Goal: Task Accomplishment & Management: Use online tool/utility

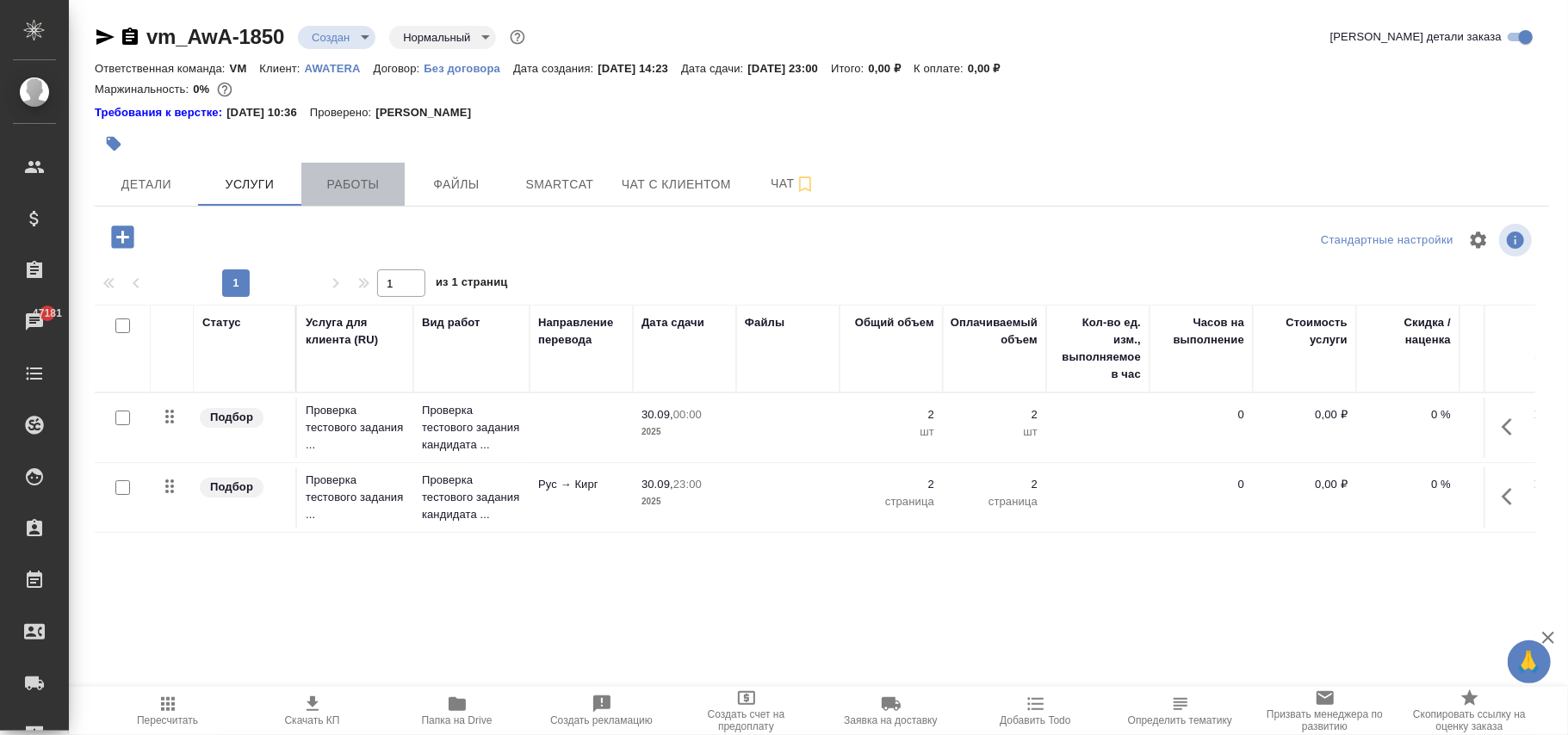
click at [372, 181] on span "Работы" at bounding box center [353, 185] width 83 height 21
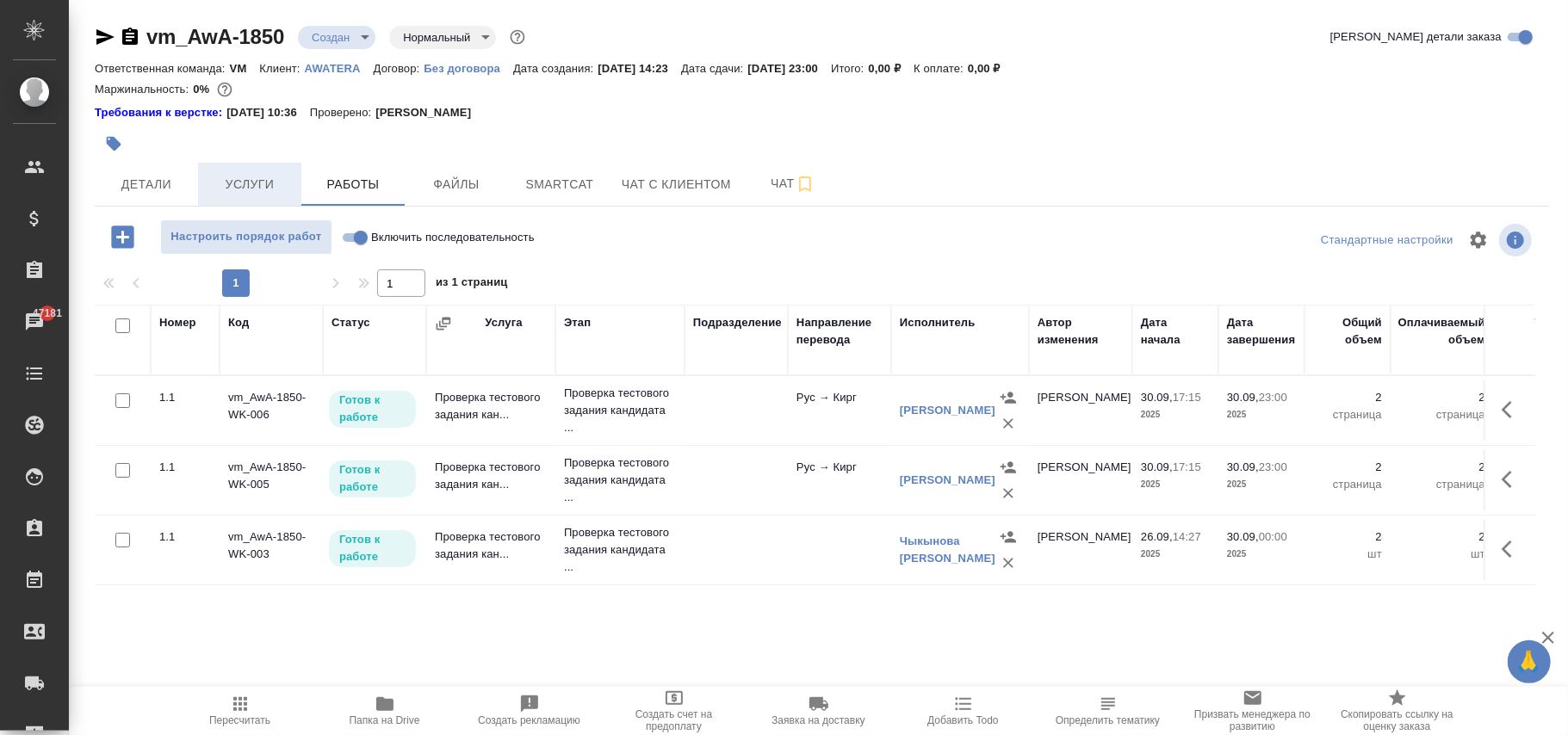
click at [256, 179] on span "Услуги" at bounding box center [250, 185] width 83 height 21
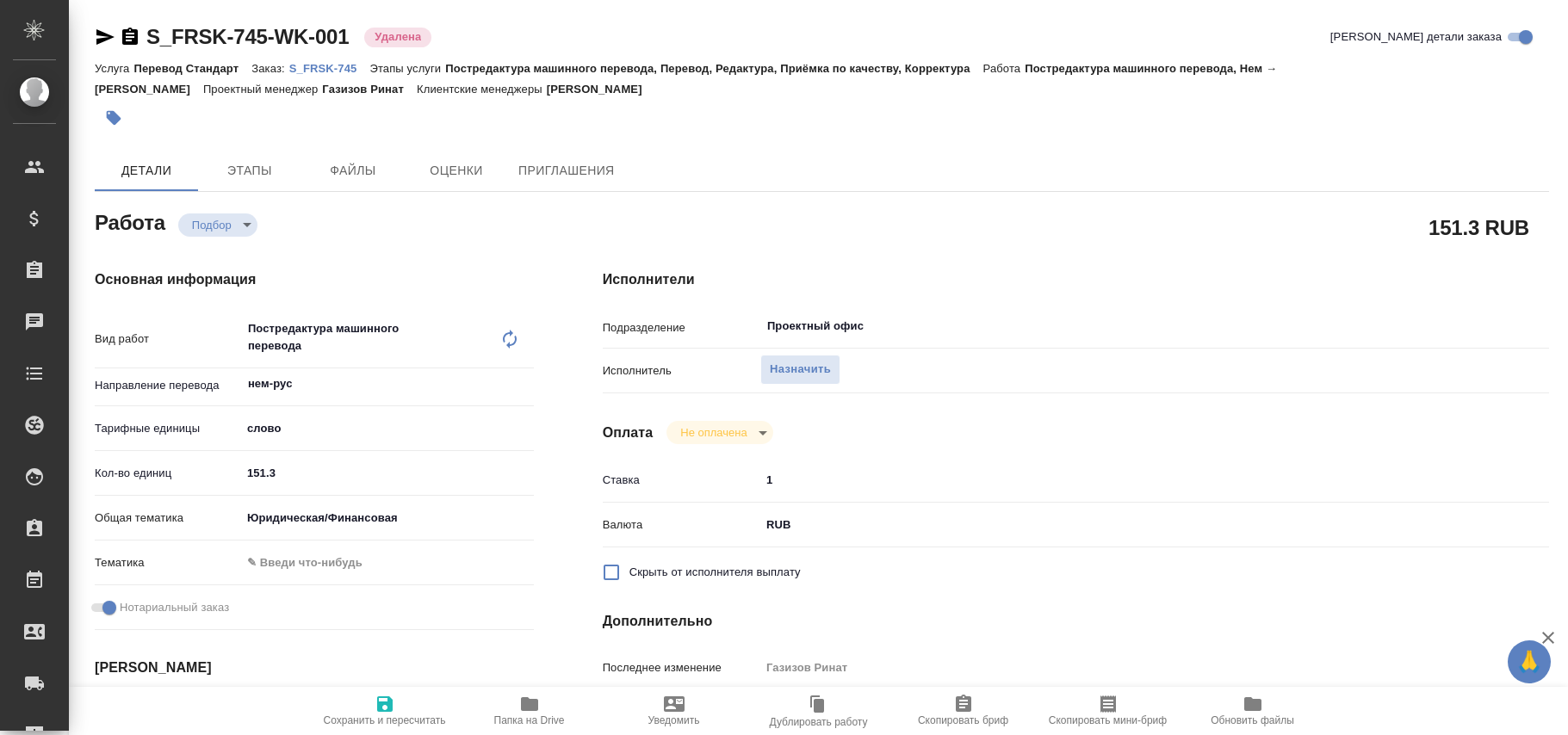
type textarea "x"
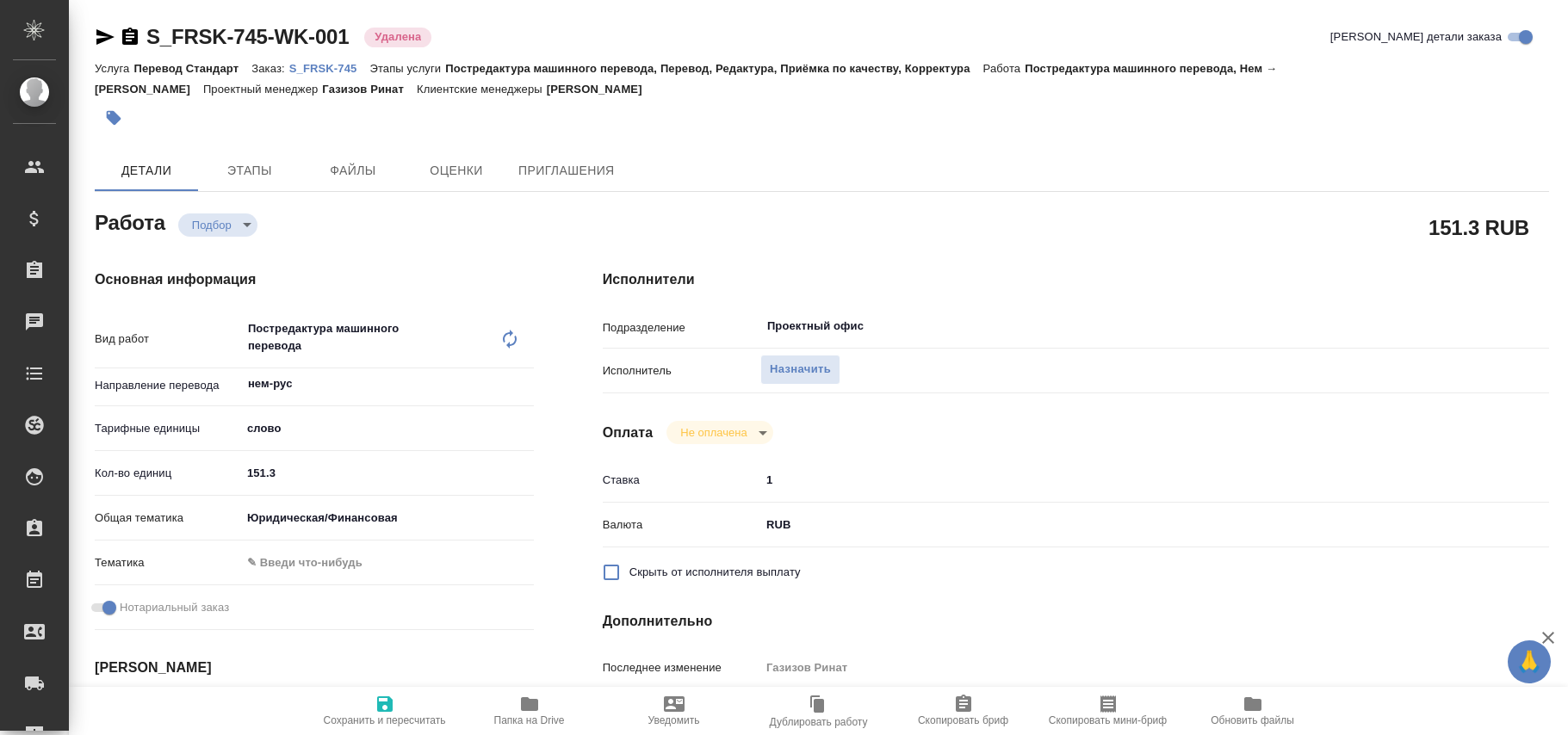
type textarea "x"
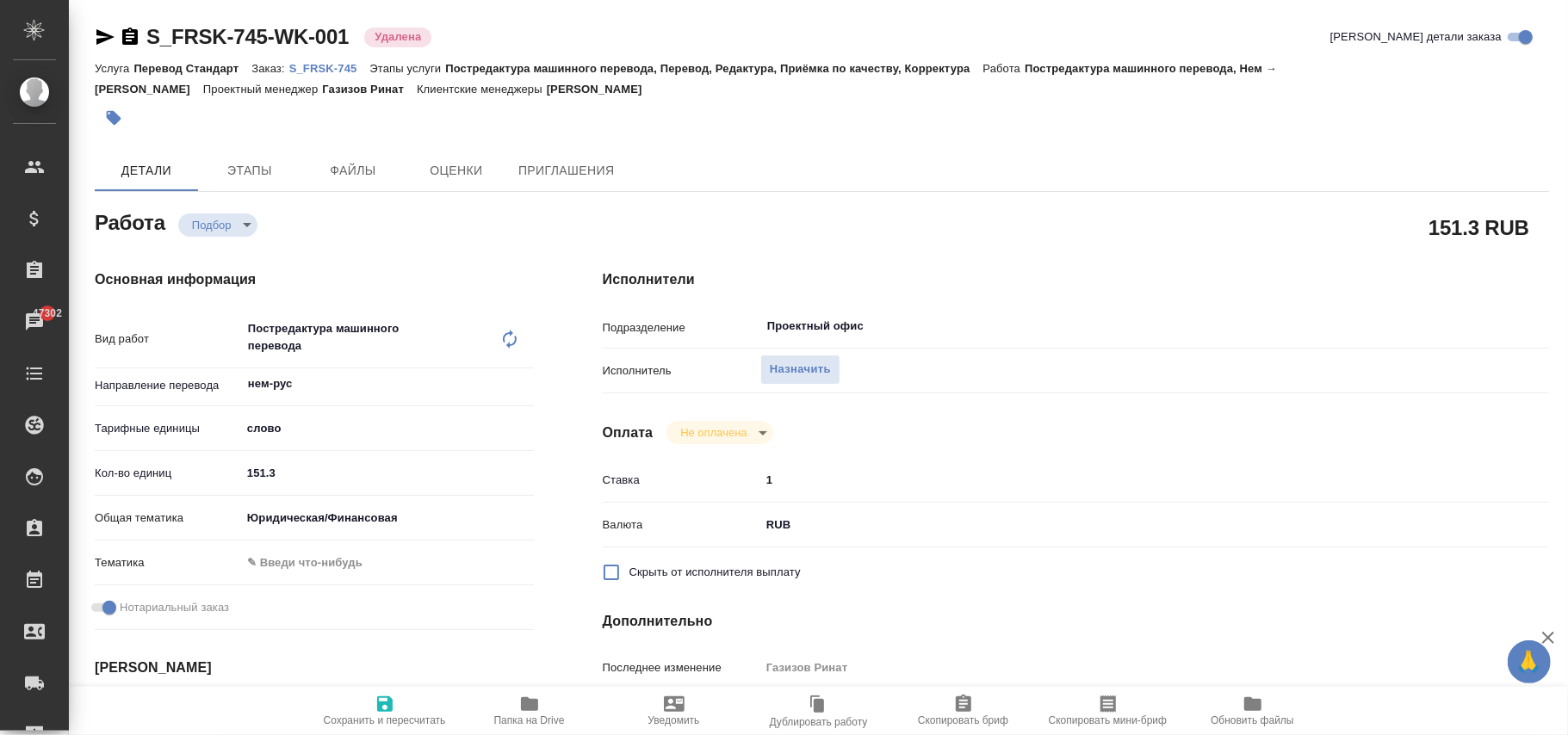
type textarea "x"
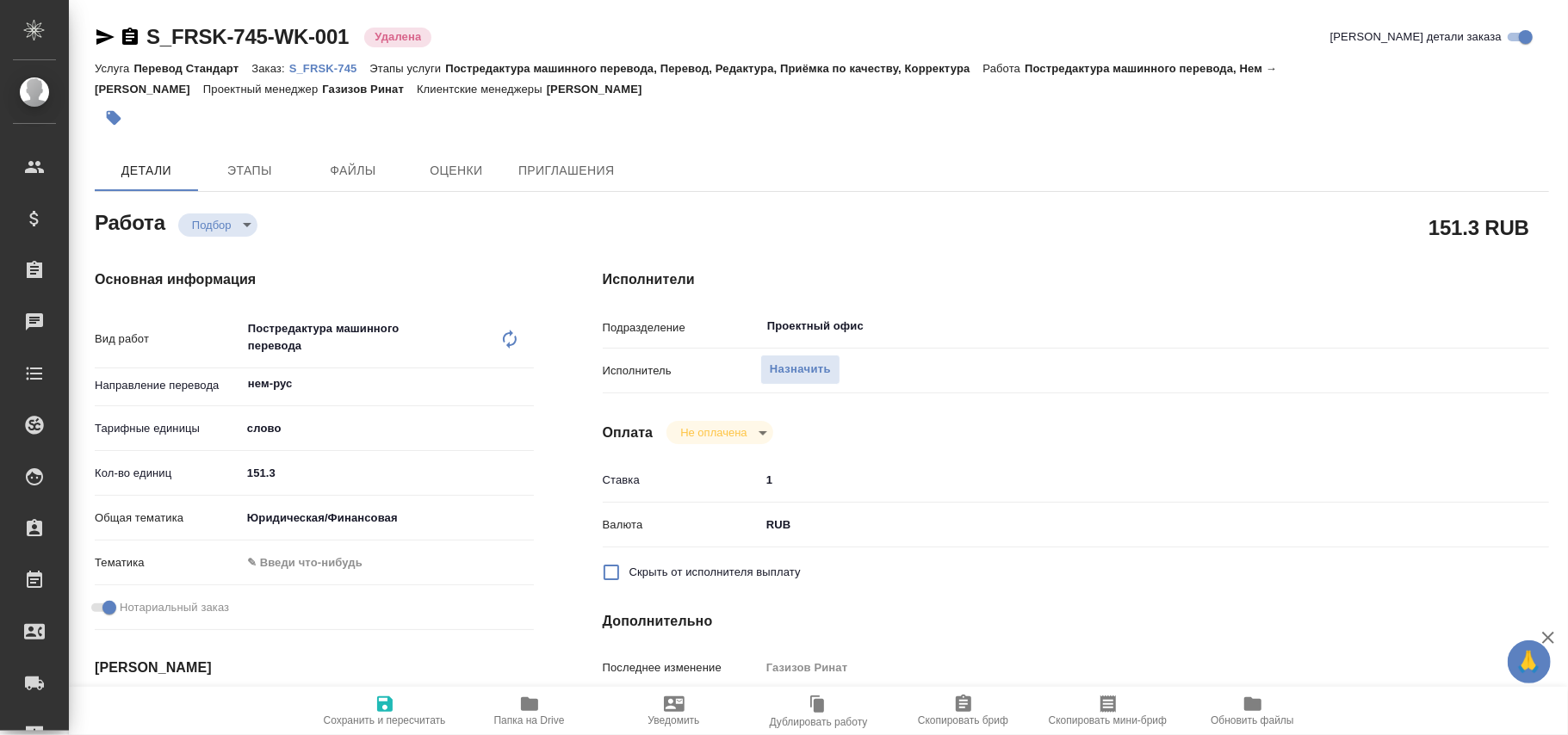
type textarea "x"
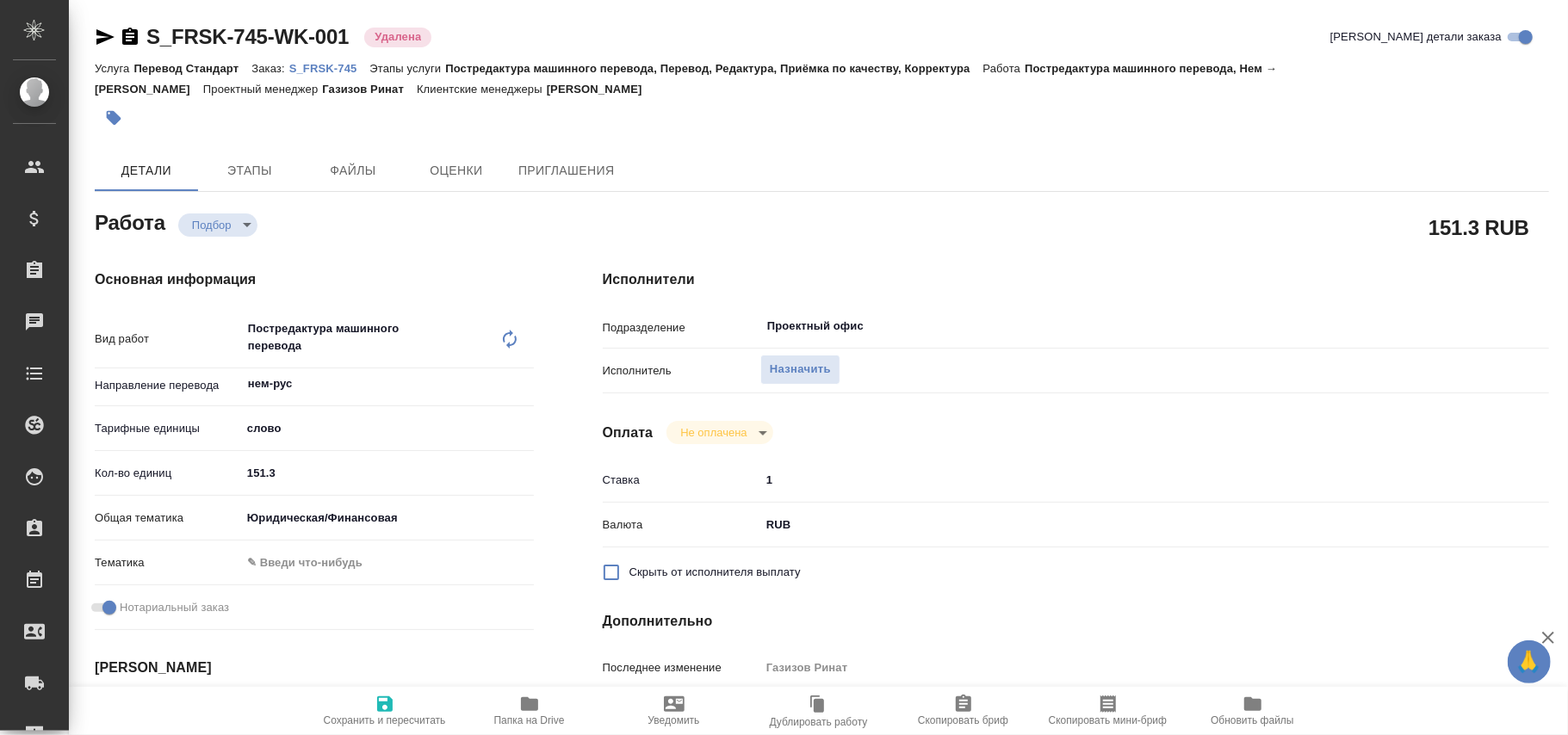
type textarea "x"
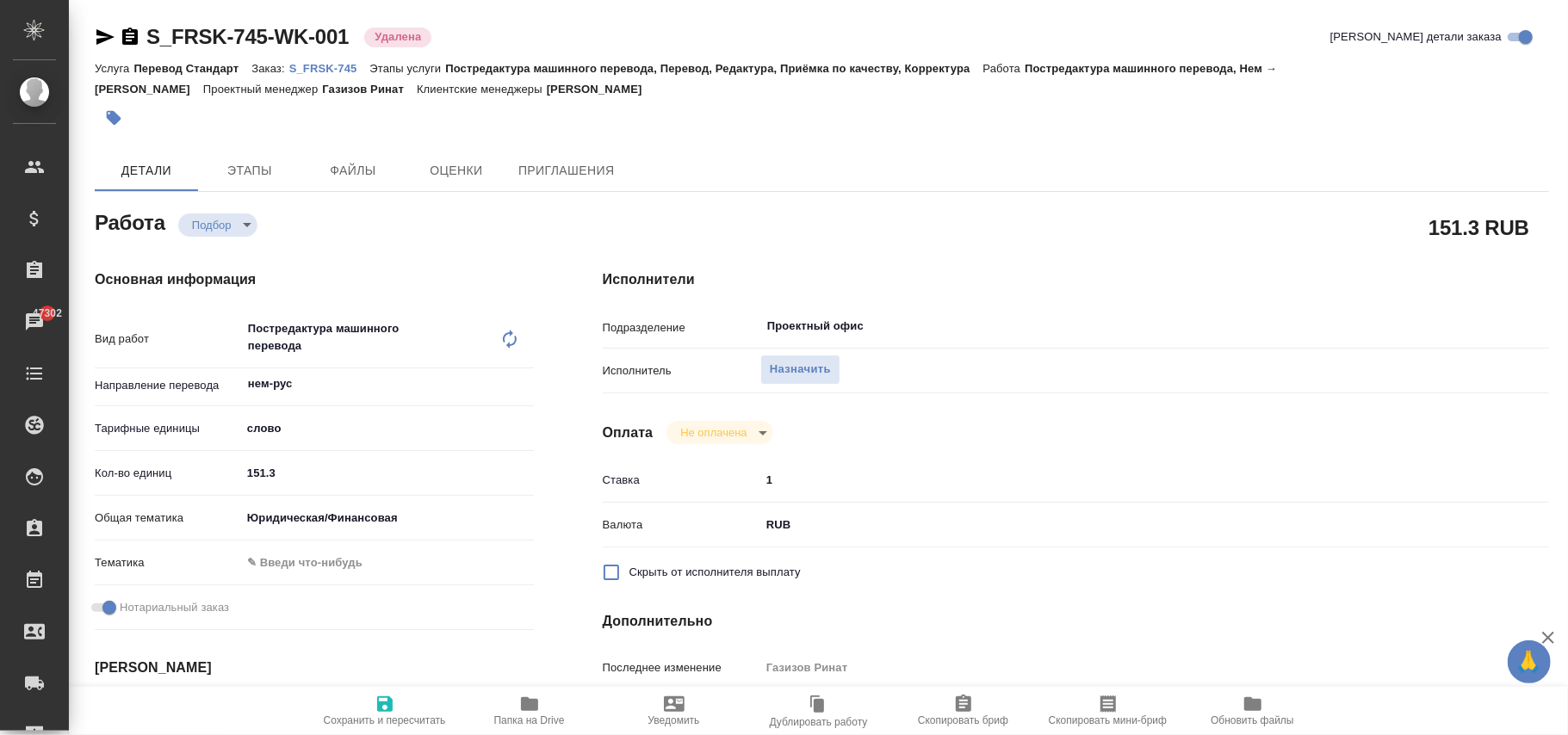
type textarea "x"
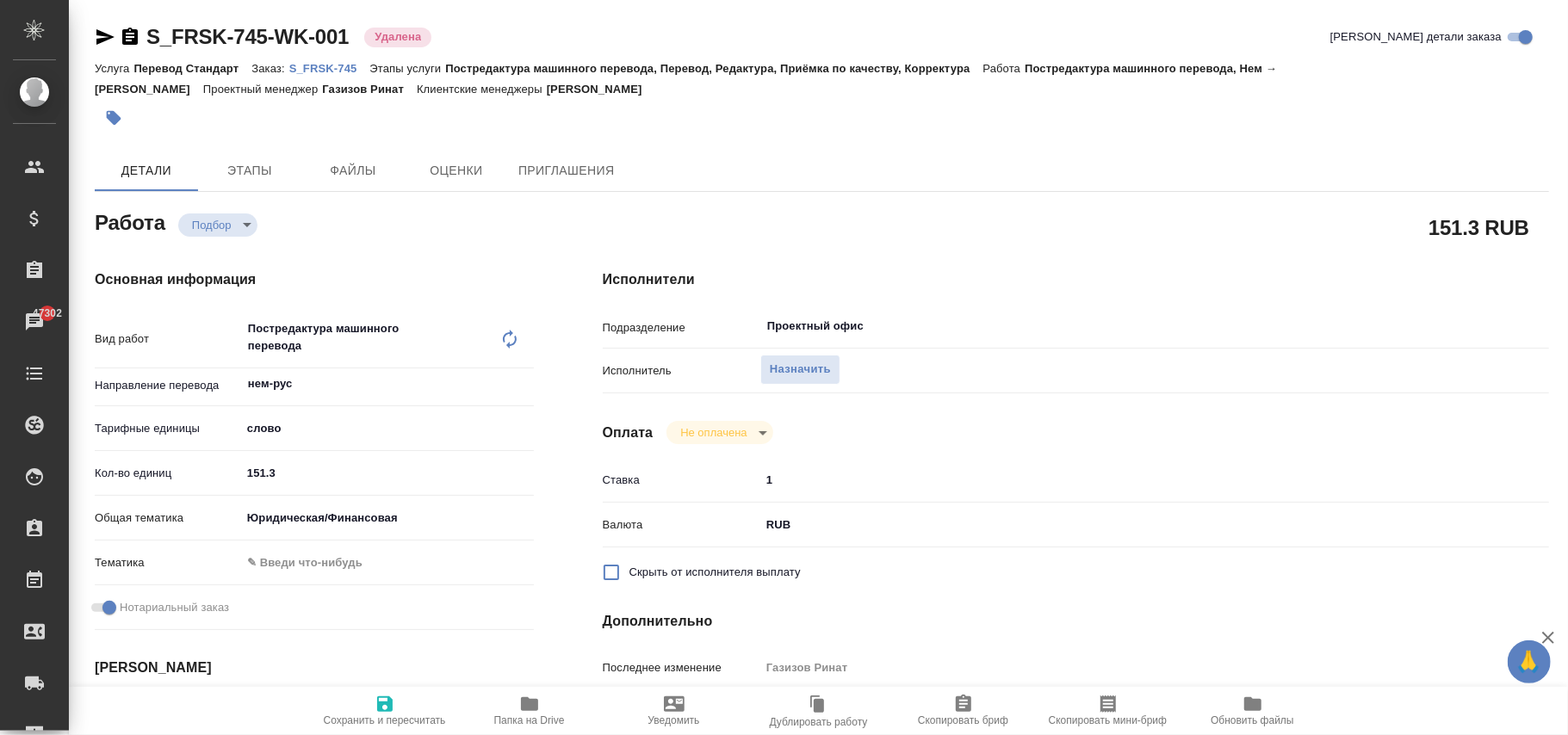
type textarea "x"
